Goal: Find specific page/section: Find specific page/section

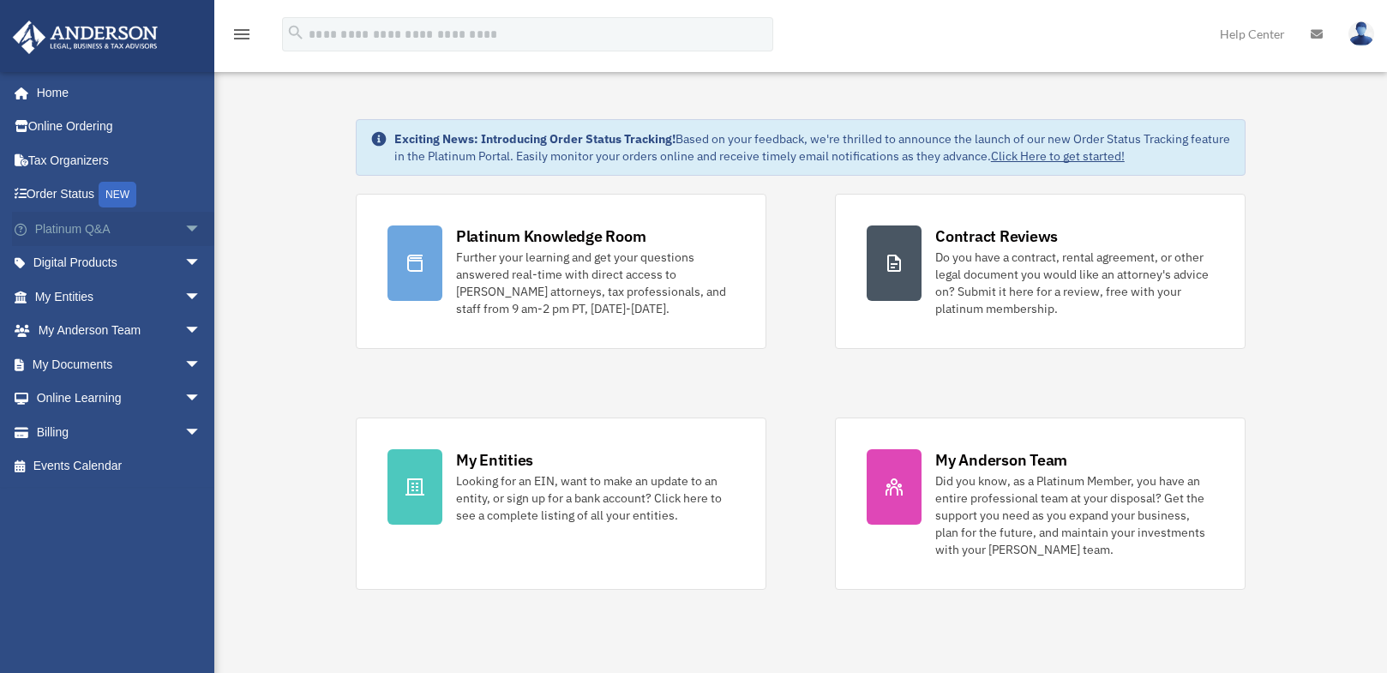
click at [184, 229] on span "arrow_drop_down" at bounding box center [201, 229] width 34 height 35
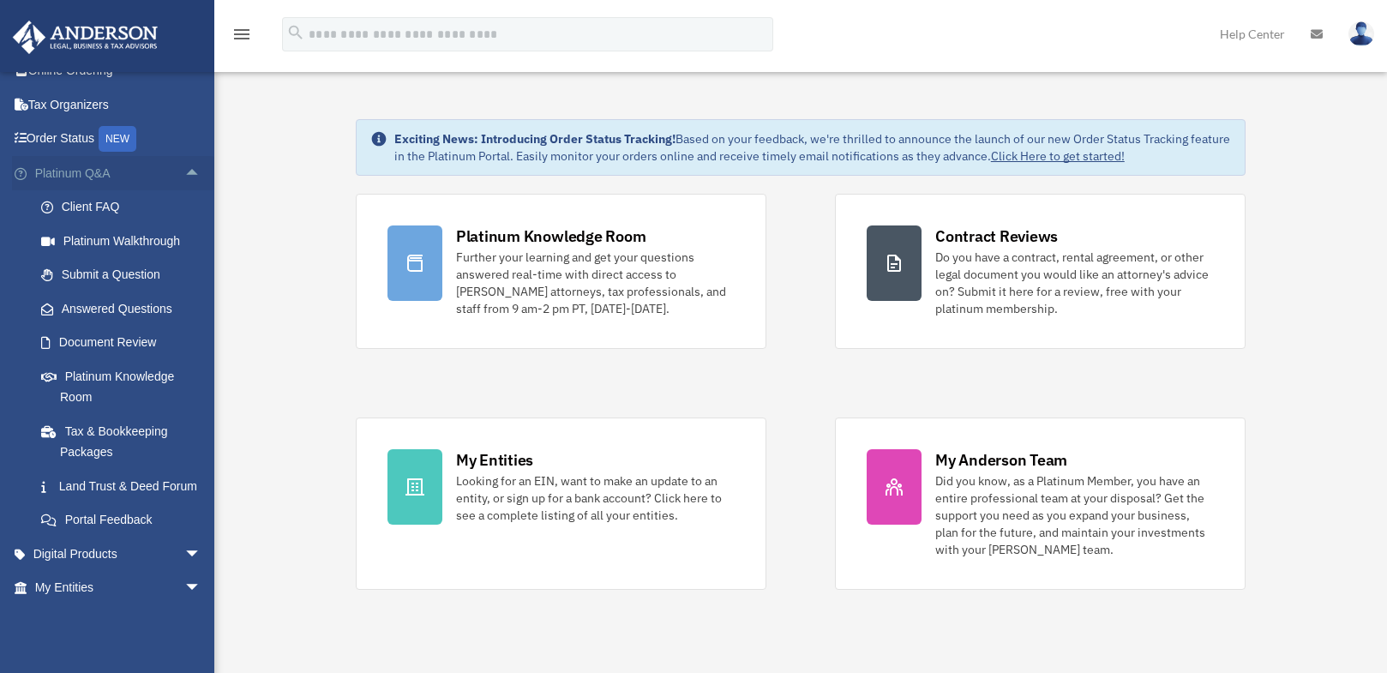
scroll to position [86, 0]
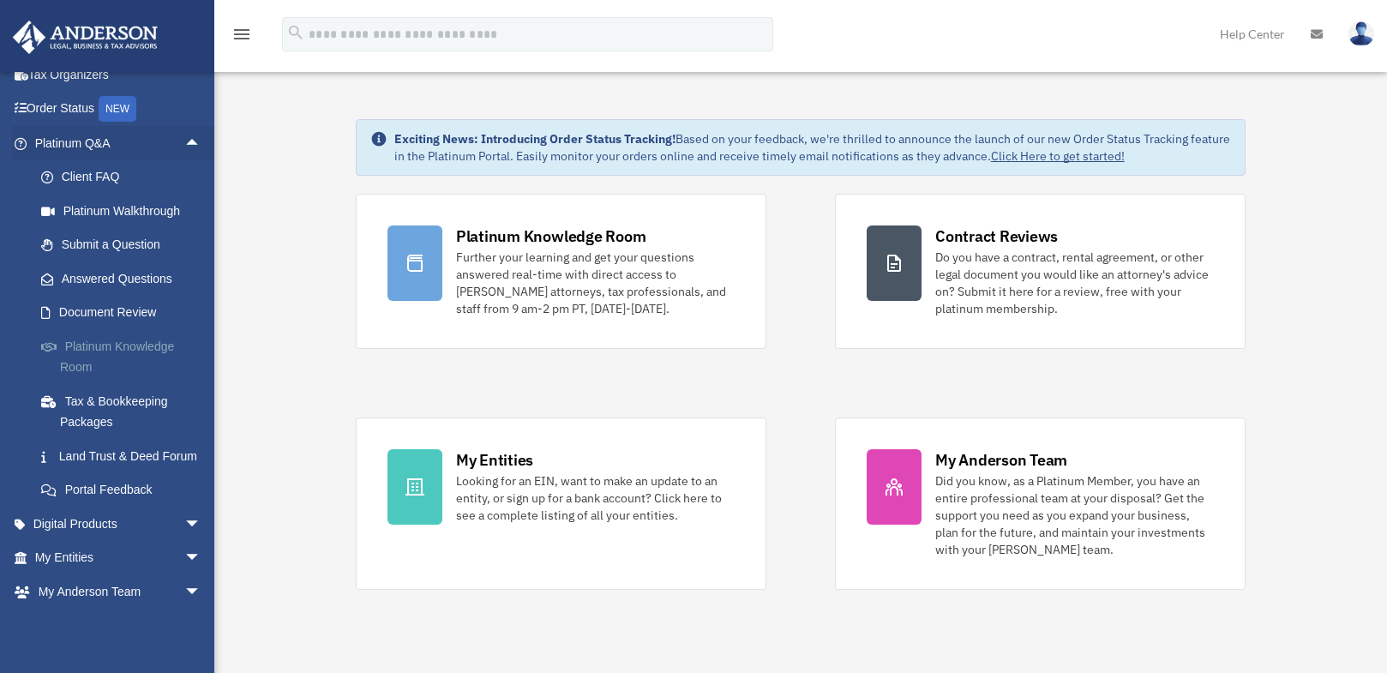
click at [73, 354] on link "Platinum Knowledge Room" at bounding box center [125, 356] width 203 height 55
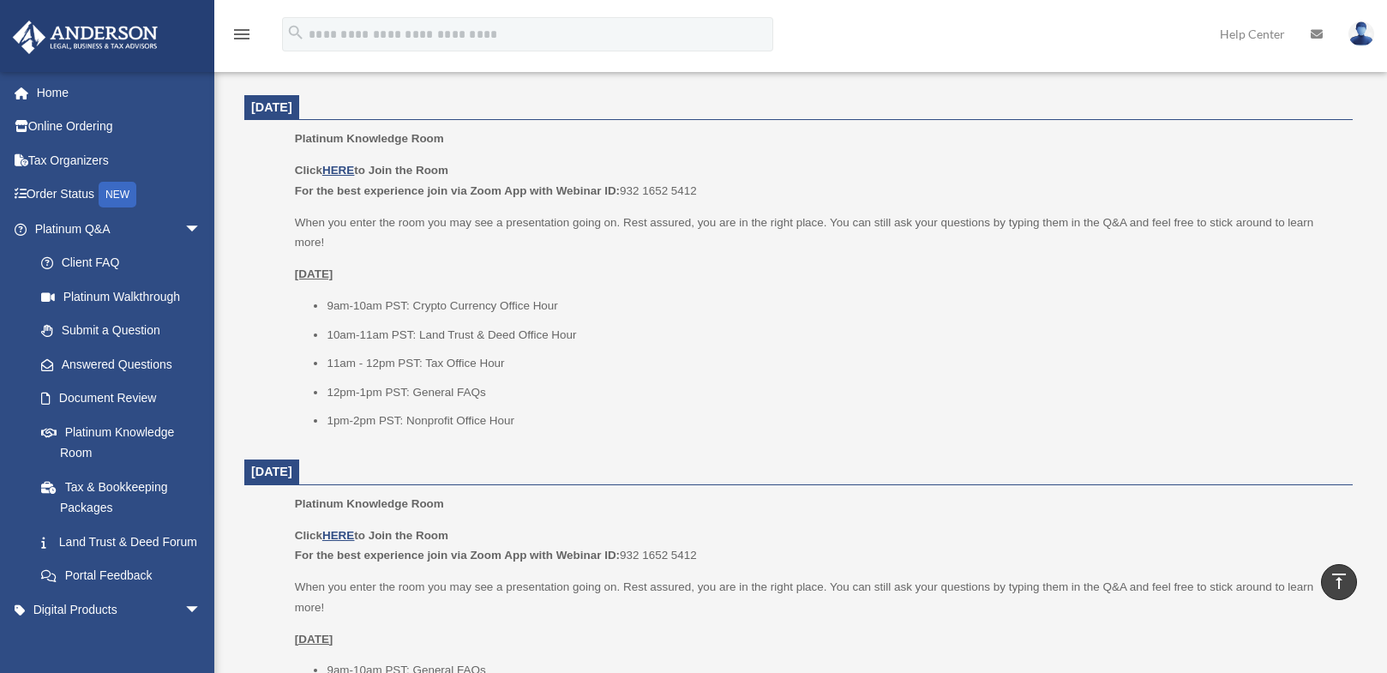
scroll to position [686, 0]
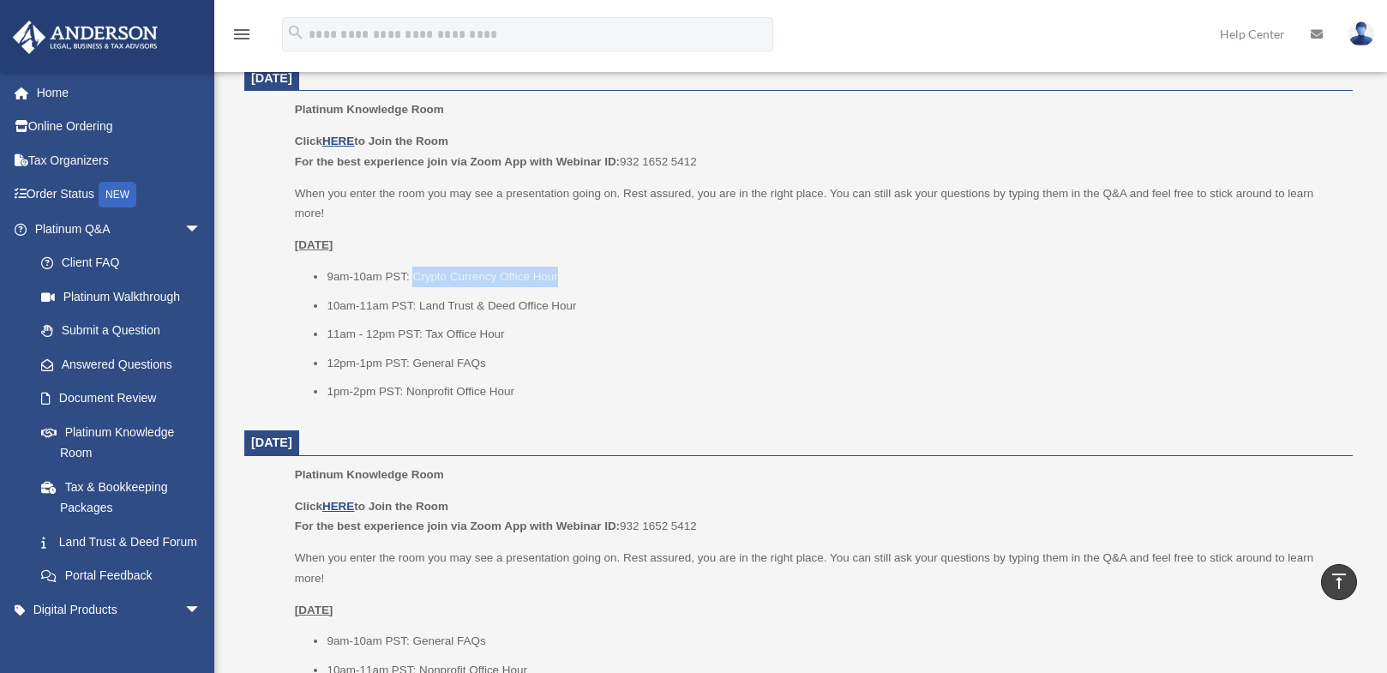
drag, startPoint x: 415, startPoint y: 279, endPoint x: 568, endPoint y: 282, distance: 153.5
click at [568, 282] on li "9am-10am PST: Crypto Currency Office Hour" at bounding box center [834, 277] width 1014 height 21
click at [329, 275] on li "9am-10am PST: Crypto Currency Office Hour" at bounding box center [834, 277] width 1014 height 21
drag, startPoint x: 329, startPoint y: 275, endPoint x: 562, endPoint y: 282, distance: 233.3
click at [562, 282] on li "9am-10am PST: Crypto Currency Office Hour" at bounding box center [834, 277] width 1014 height 21
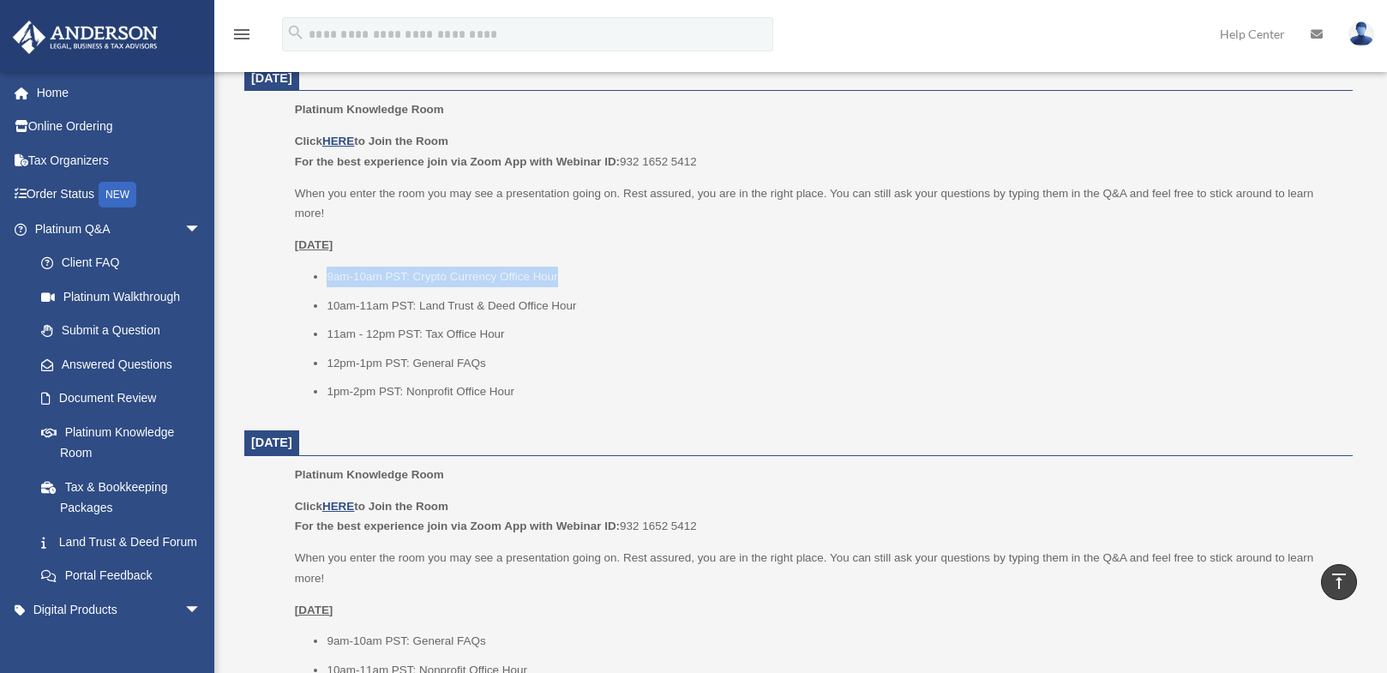
click at [514, 279] on li "9am-10am PST: Crypto Currency Office Hour" at bounding box center [834, 277] width 1014 height 21
click at [326, 277] on ul "9am-10am PST: Crypto Currency Office Hour 10am-11am PST: Land Trust & Deed Offi…" at bounding box center [818, 334] width 1046 height 135
drag, startPoint x: 327, startPoint y: 276, endPoint x: 561, endPoint y: 280, distance: 234.1
click at [561, 280] on li "9am-10am PST: Crypto Currency Office Hour" at bounding box center [834, 277] width 1014 height 21
click at [509, 277] on li "9am-10am PST: Crypto Currency Office Hour" at bounding box center [834, 277] width 1014 height 21
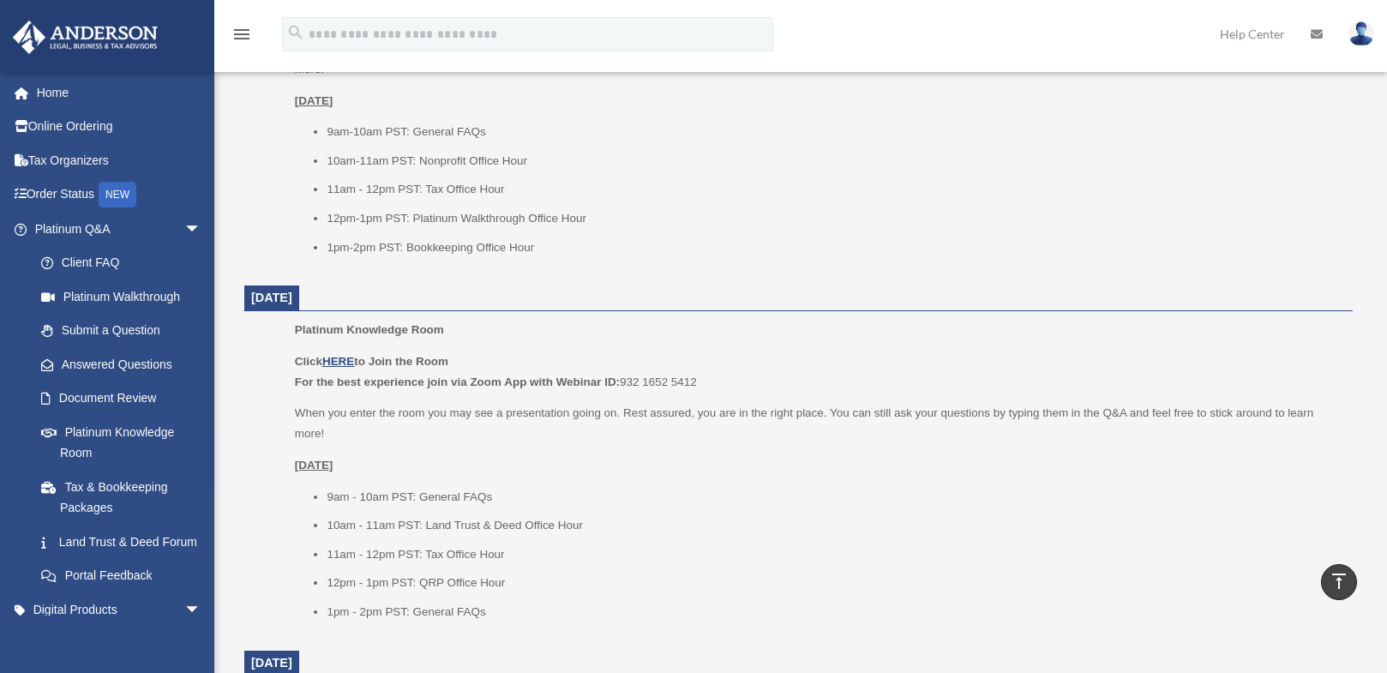
scroll to position [1200, 0]
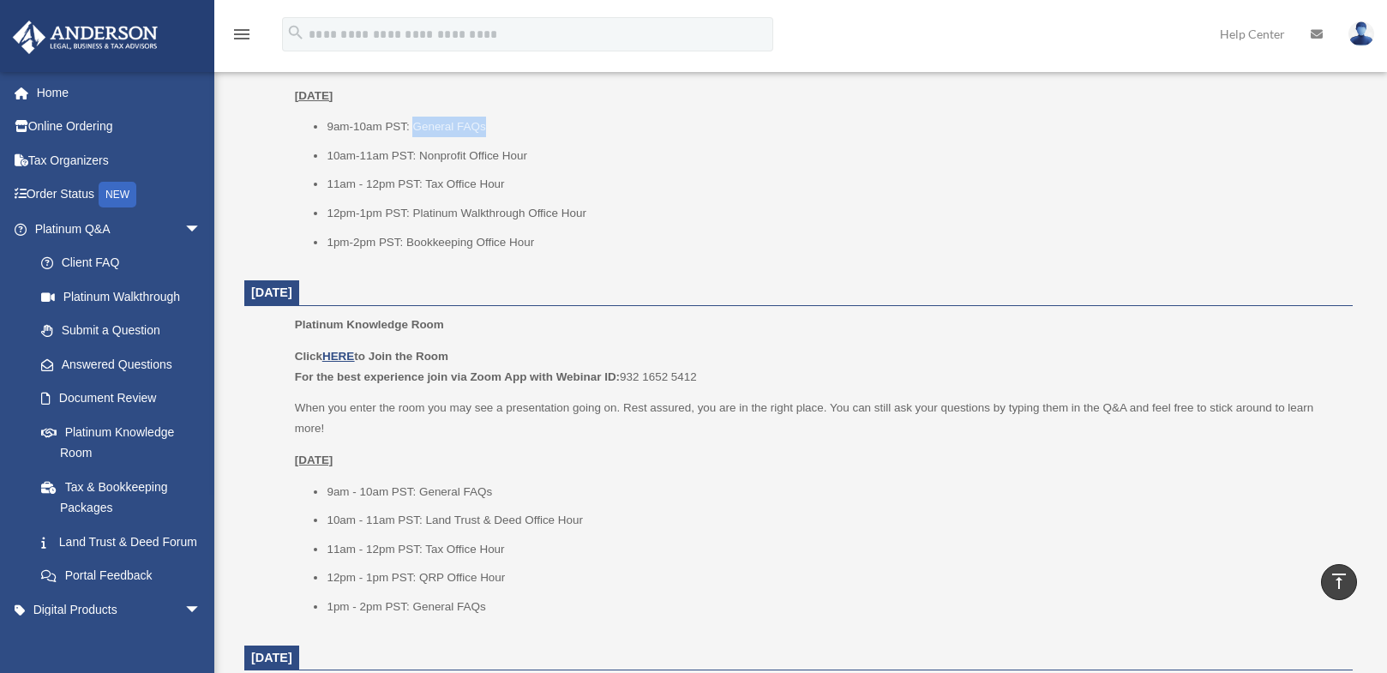
drag, startPoint x: 413, startPoint y: 125, endPoint x: 487, endPoint y: 134, distance: 74.2
click at [487, 134] on li "9am-10am PST: General FAQs" at bounding box center [834, 127] width 1014 height 21
click at [495, 135] on li "9am-10am PST: General FAQs" at bounding box center [834, 127] width 1014 height 21
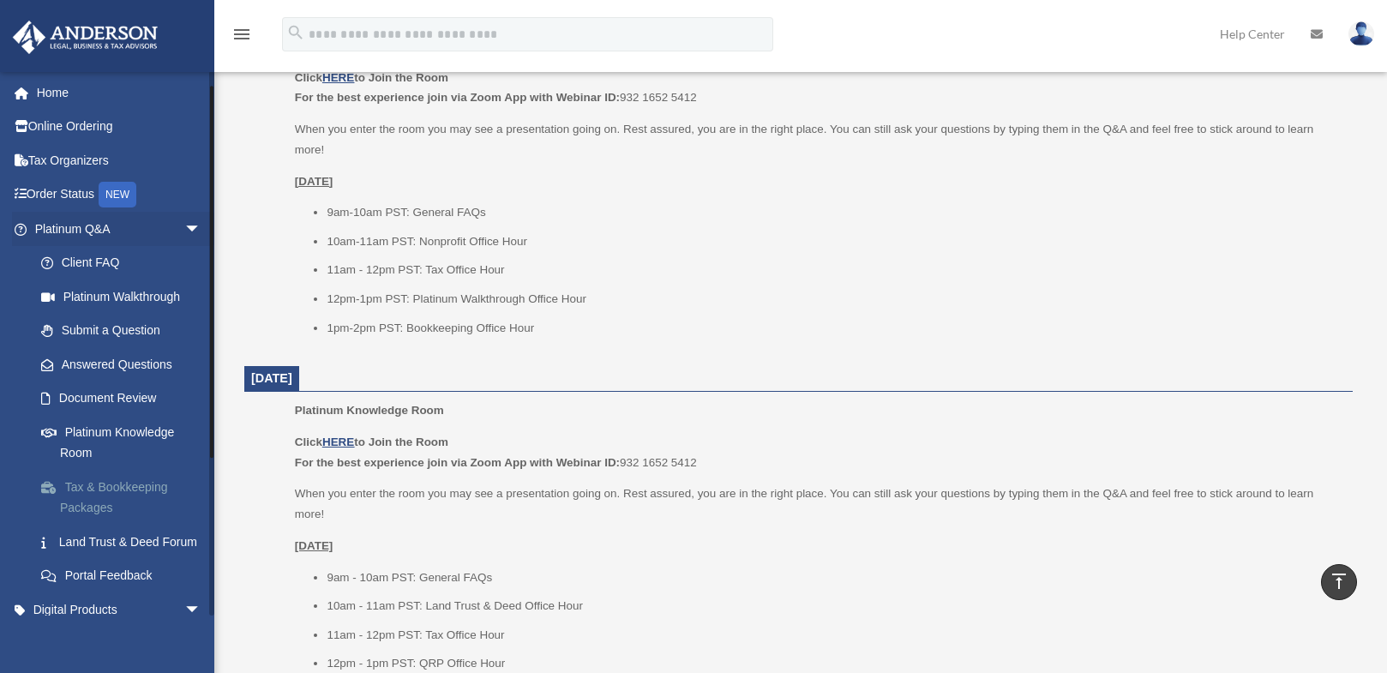
scroll to position [86, 0]
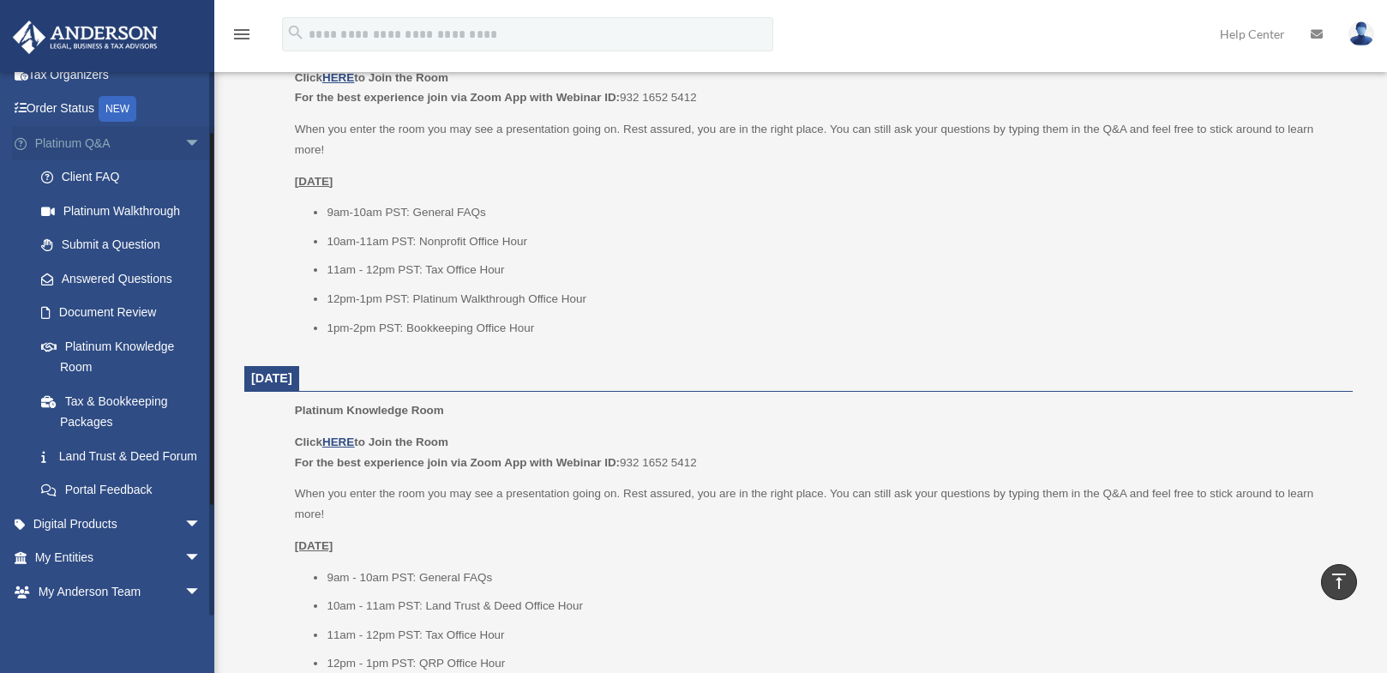
click at [184, 142] on span "arrow_drop_down" at bounding box center [201, 143] width 34 height 35
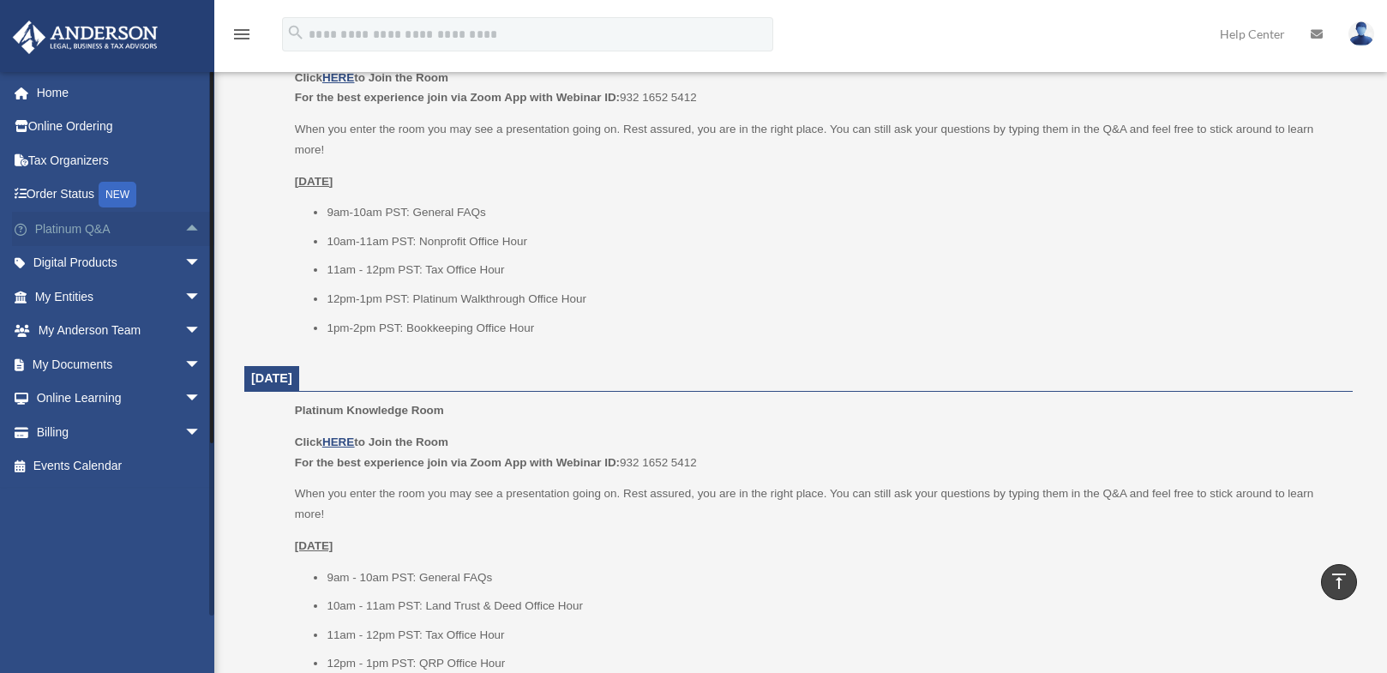
scroll to position [0, 0]
click at [184, 364] on span "arrow_drop_down" at bounding box center [201, 364] width 34 height 35
